Goal: Task Accomplishment & Management: Complete application form

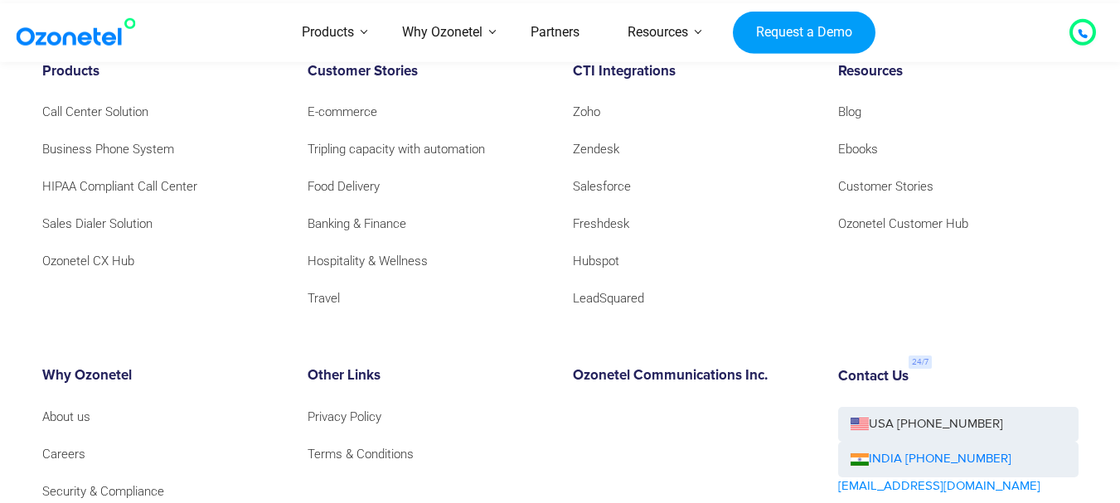
scroll to position [19114, 0]
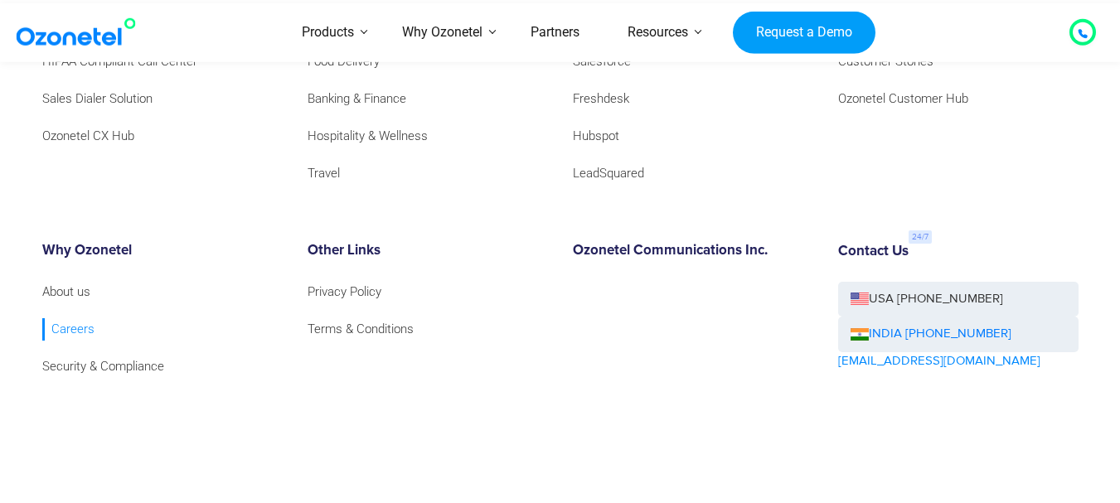
click at [71, 318] on link "Careers" at bounding box center [68, 329] width 52 height 22
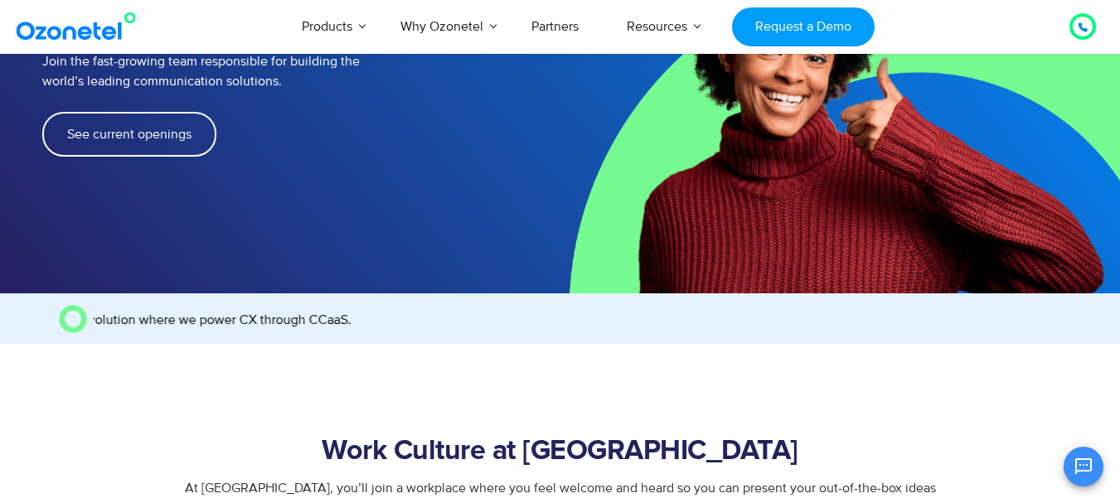
click at [159, 112] on link "See current openings" at bounding box center [129, 134] width 174 height 45
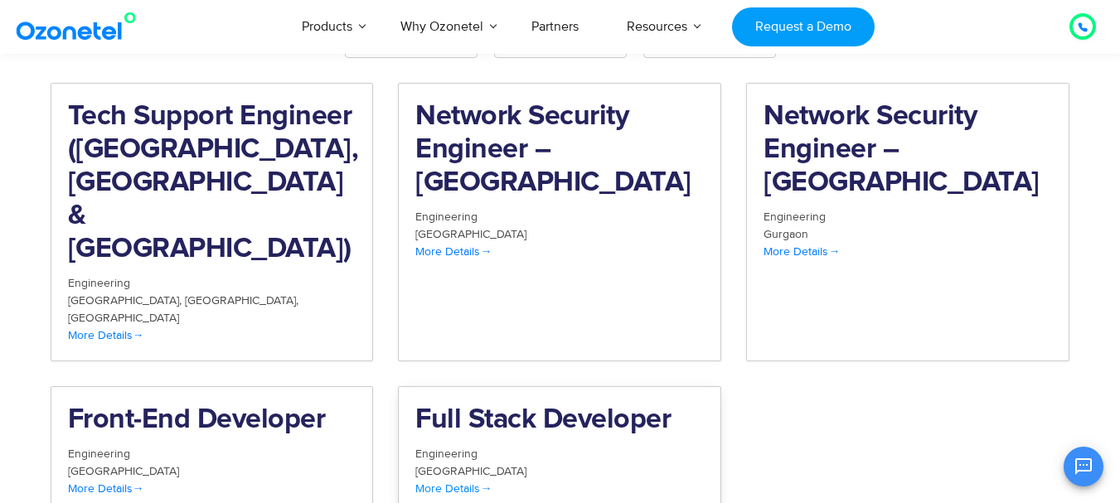
scroll to position [1717, 0]
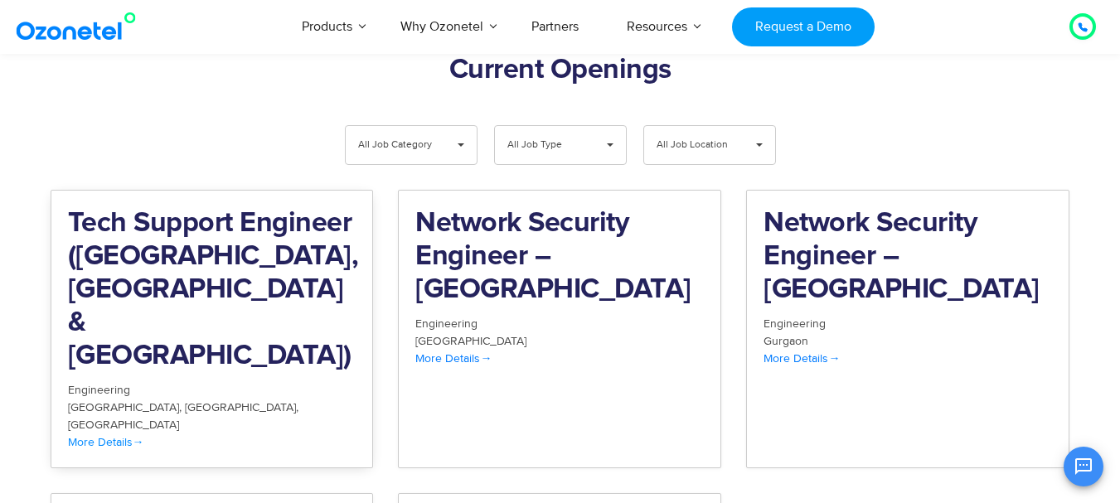
click at [127, 435] on span "More Details" at bounding box center [106, 442] width 76 height 14
click at [474, 351] on span "More Details" at bounding box center [453, 358] width 76 height 14
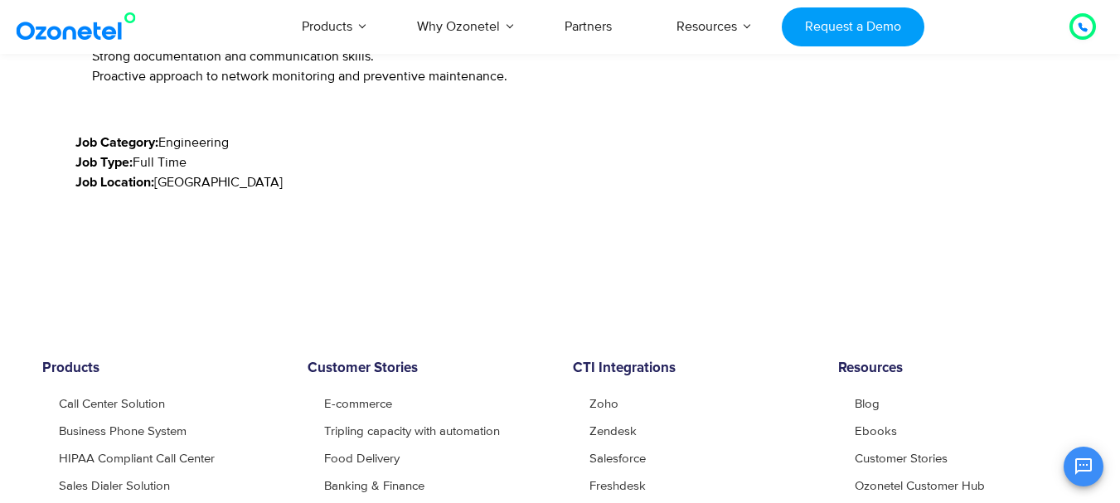
scroll to position [2072, 0]
